Goal: Find specific page/section: Find specific page/section

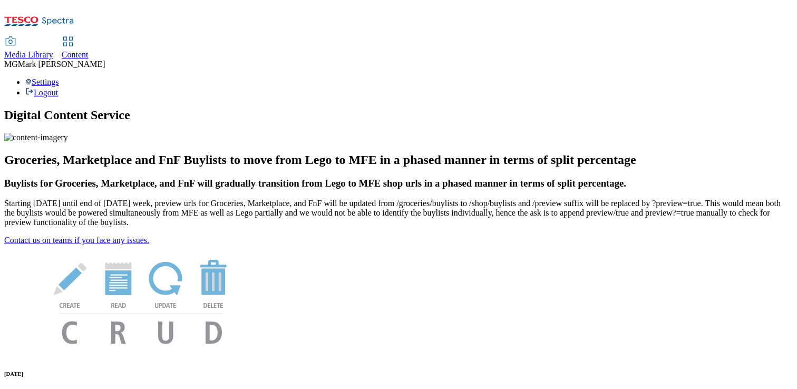
click at [89, 50] on span "Content" at bounding box center [75, 54] width 27 height 9
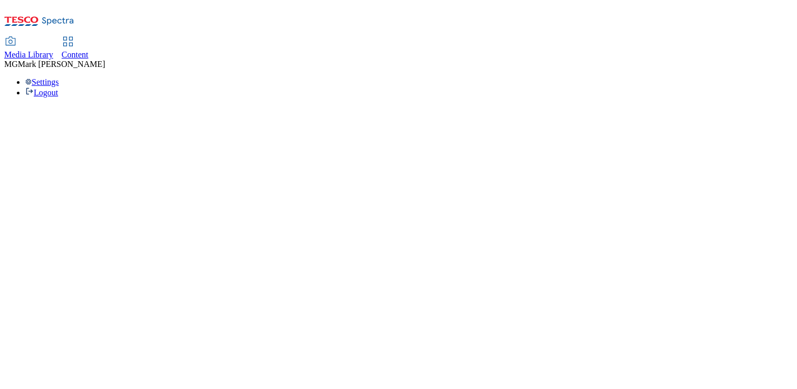
select select "flare-dotcom-sk"
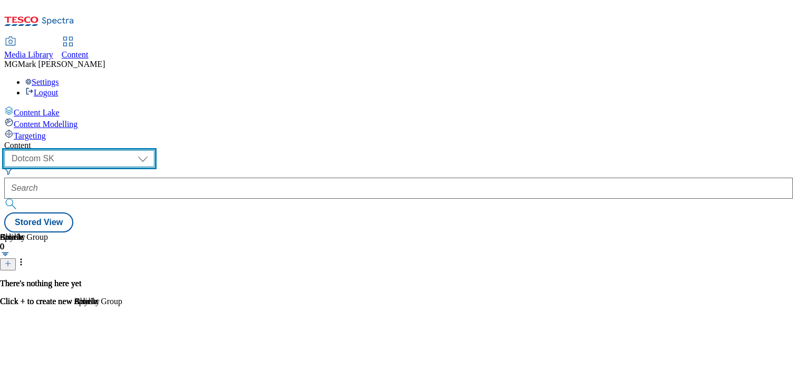
click at [154, 150] on select "Dotcom CZ Dotcom SK ghs-roi ghs-uk Phones UK" at bounding box center [79, 158] width 150 height 17
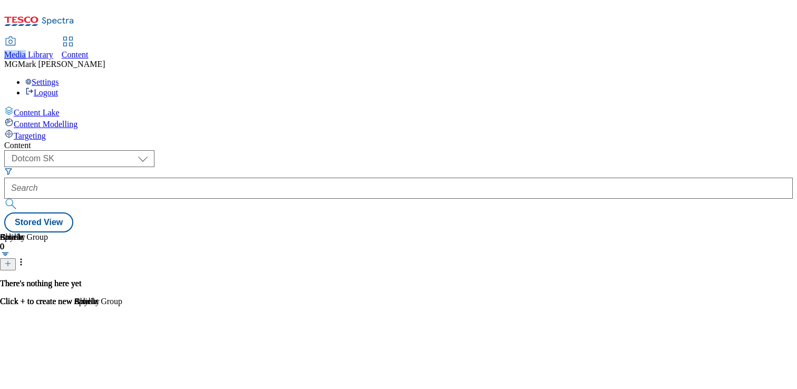
click at [355, 0] on html "Icons icon_account icon_add icon_backward_link icon_basket icon_benefits icon_c…" at bounding box center [398, 118] width 797 height 237
click at [53, 50] on div "Media Library" at bounding box center [28, 54] width 49 height 9
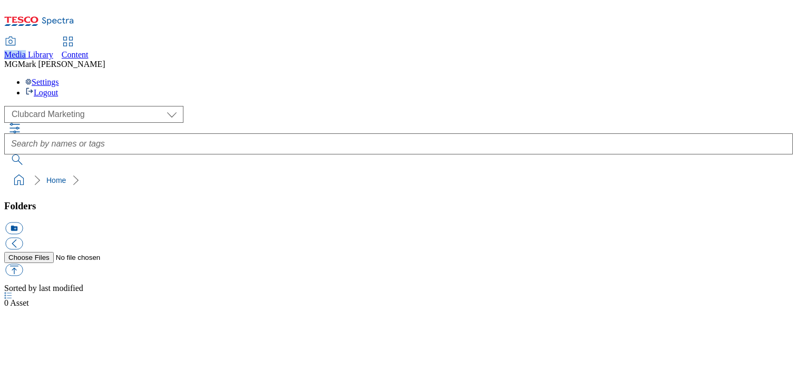
scroll to position [1, 0]
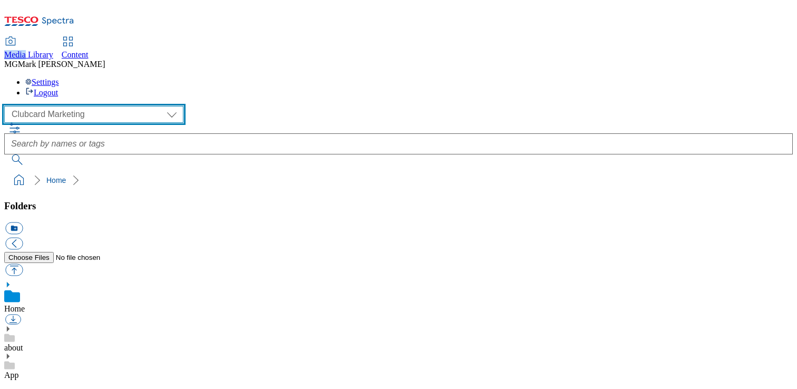
click at [101, 106] on select "Clubcard Marketing Dotcom UK FnF Stores GHS Marketing UK GHS Product UK GHS ROI…" at bounding box center [93, 114] width 179 height 17
select select "flare-homepage"
click at [7, 106] on select "Clubcard Marketing Dotcom UK FnF Stores GHS Marketing UK GHS Product UK GHS ROI…" at bounding box center [93, 114] width 179 height 17
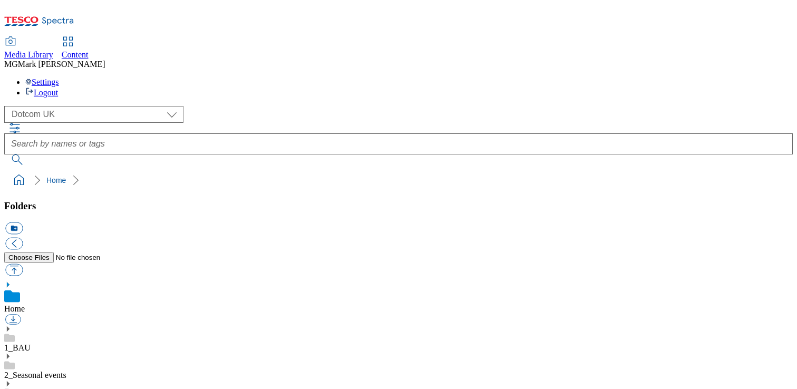
click at [12, 325] on icon at bounding box center [7, 328] width 7 height 7
click at [9, 383] on use at bounding box center [8, 385] width 3 height 5
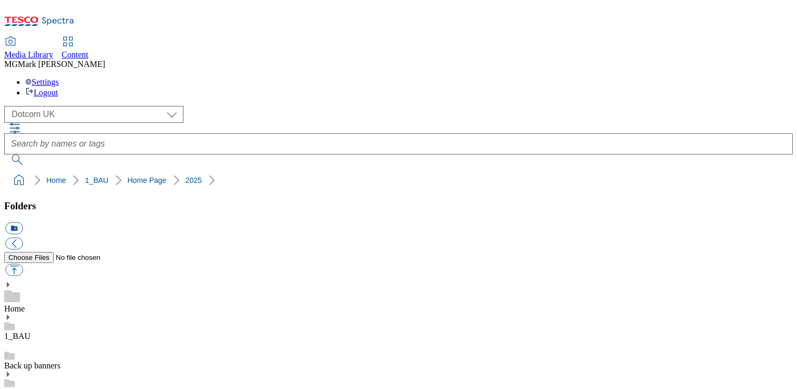
scroll to position [148, 0]
